Goal: Navigation & Orientation: Find specific page/section

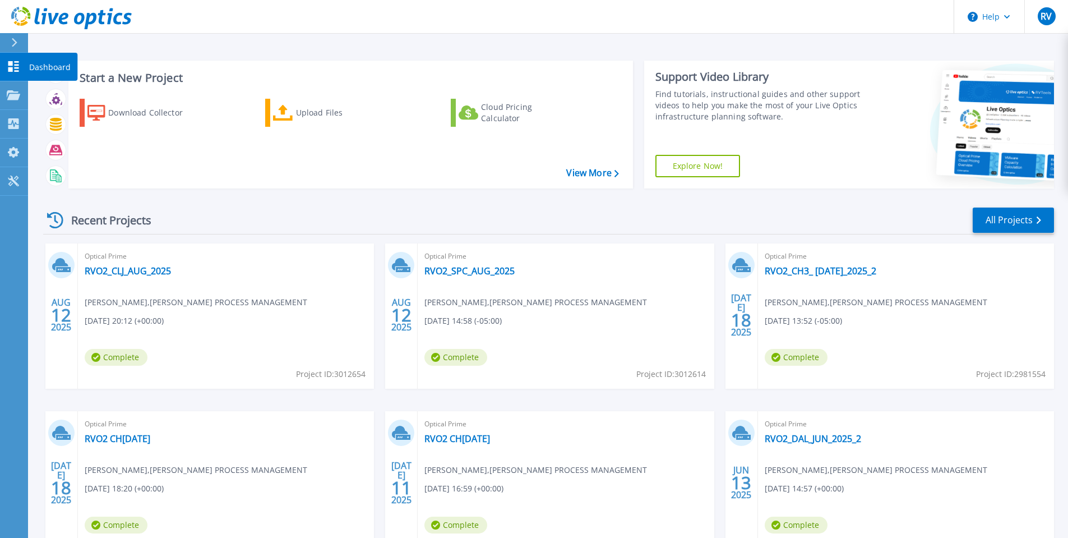
click at [8, 62] on icon at bounding box center [13, 66] width 11 height 11
drag, startPoint x: 760, startPoint y: 275, endPoint x: 852, endPoint y: 278, distance: 92.0
click at [852, 278] on div "Optical Prime RVO2_CH3_ JUL_2025_2 Ricardo Vides , EMERSON PROCESS MANAGEMENT 0…" at bounding box center [906, 315] width 296 height 145
copy link "RVO2_CH3_ JUL_2025"
click at [668, 41] on div "Start a New Project Download Collector Upload Files Cloud Pricing Calculator Vi…" at bounding box center [548, 293] width 1040 height 587
